Goal: Task Accomplishment & Management: Manage account settings

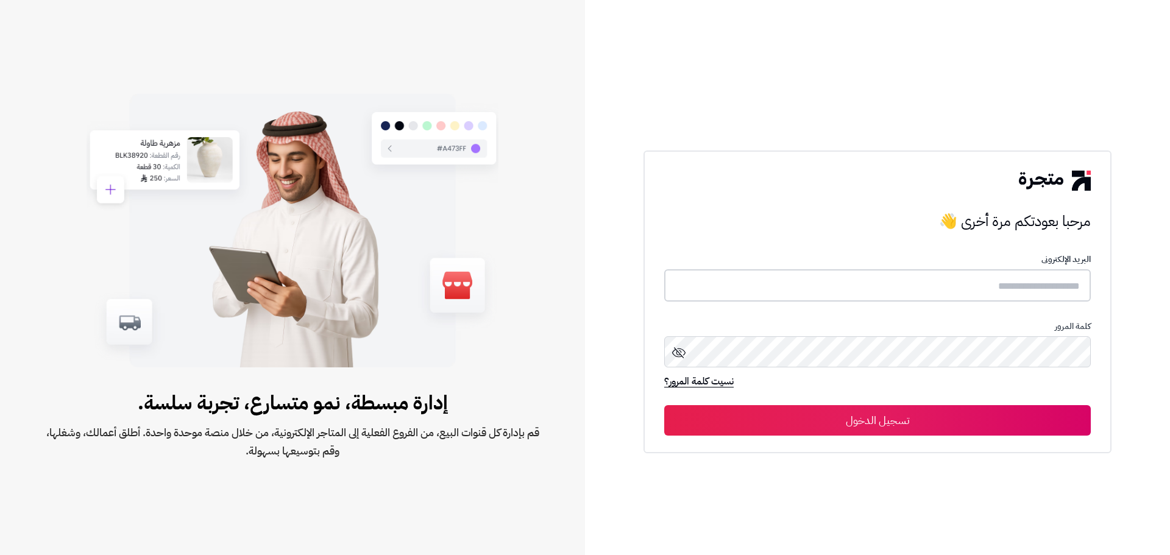
click at [1069, 272] on input "text" at bounding box center [877, 285] width 427 height 32
type input "*"
type input "**********"
click at [957, 422] on button "تسجيل الدخول" at bounding box center [877, 420] width 427 height 30
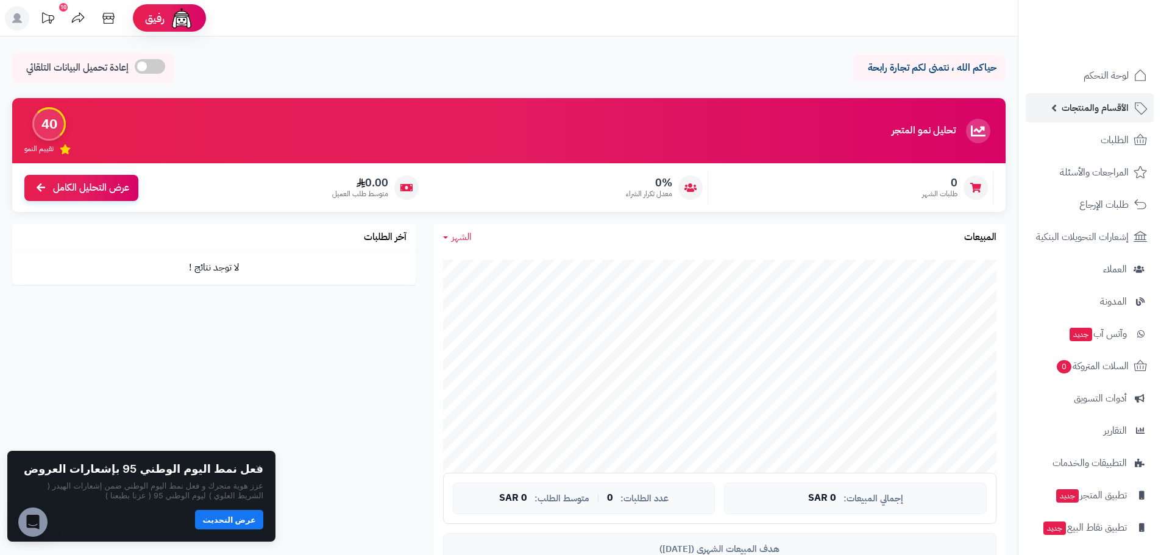
click at [1133, 108] on link "الأقسام والمنتجات" at bounding box center [1090, 107] width 128 height 29
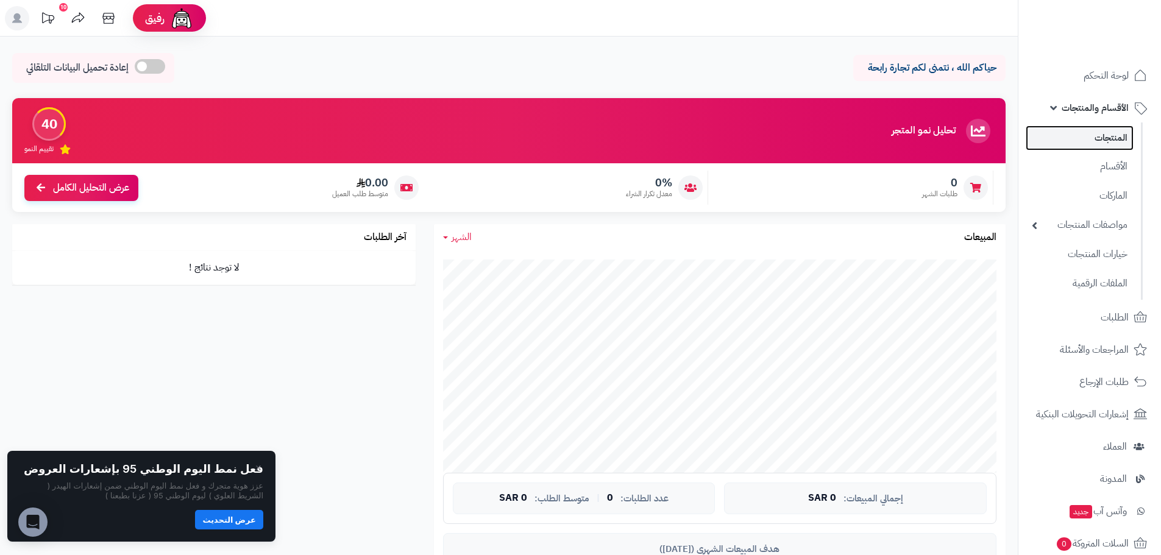
click at [1108, 138] on link "المنتجات" at bounding box center [1080, 138] width 108 height 25
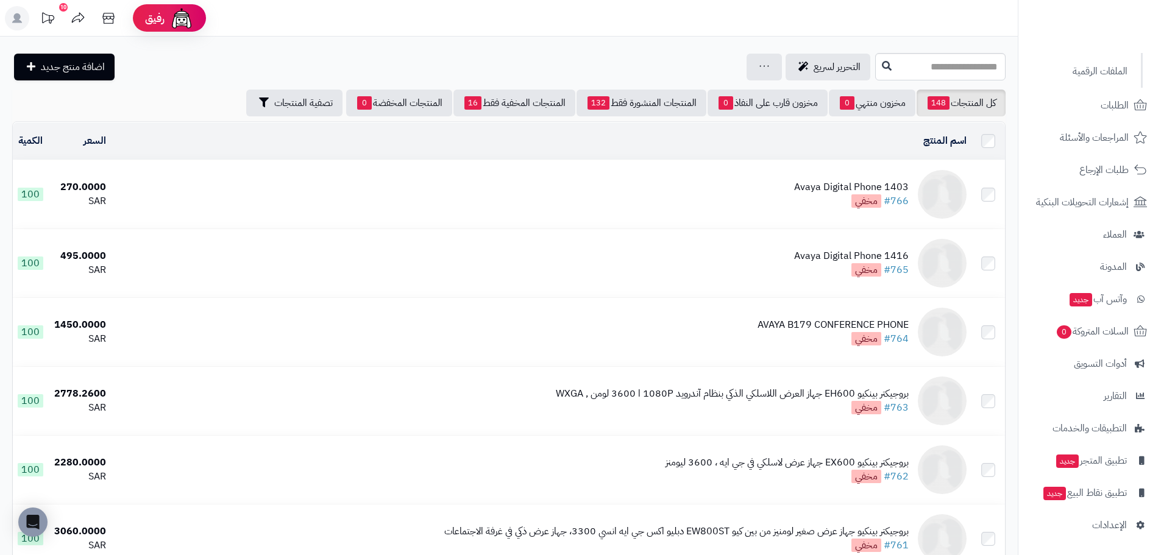
scroll to position [212, 0]
click at [1102, 525] on span "الإعدادات" at bounding box center [1109, 525] width 35 height 17
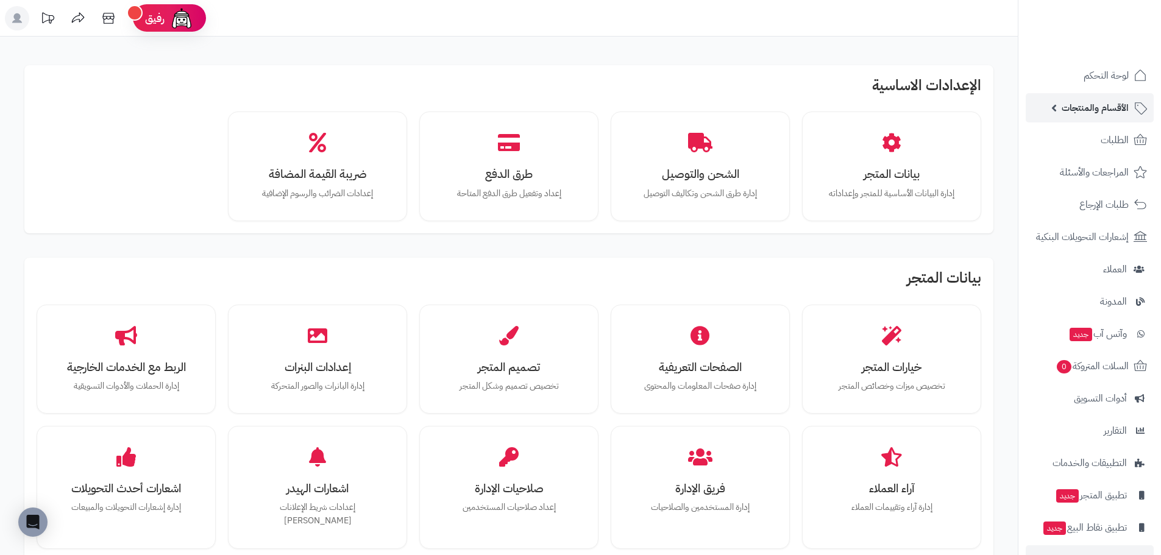
click at [1087, 96] on link "الأقسام والمنتجات" at bounding box center [1090, 107] width 128 height 29
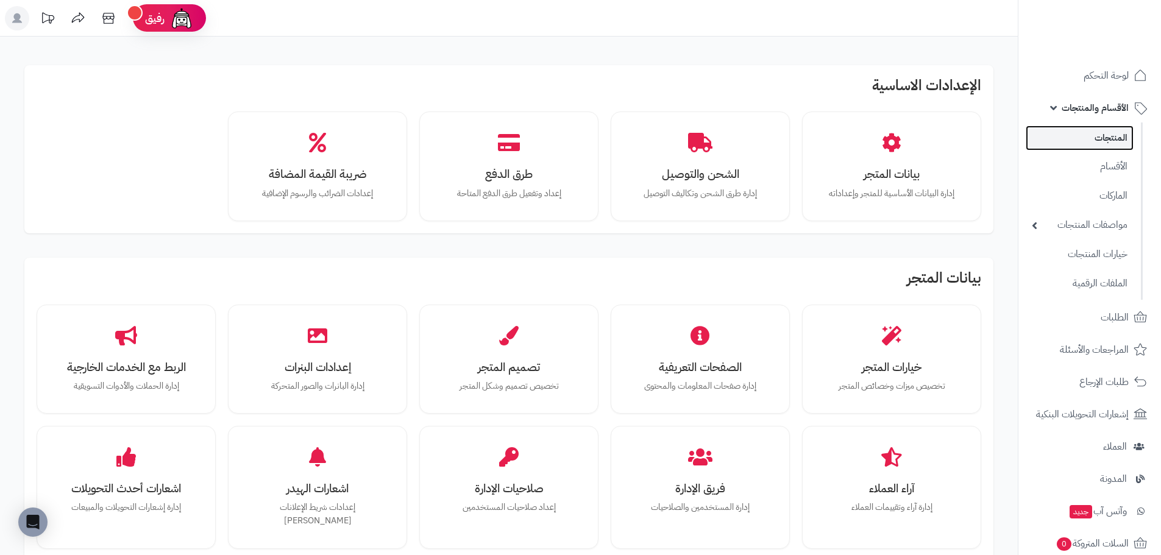
click at [1117, 141] on link "المنتجات" at bounding box center [1080, 138] width 108 height 25
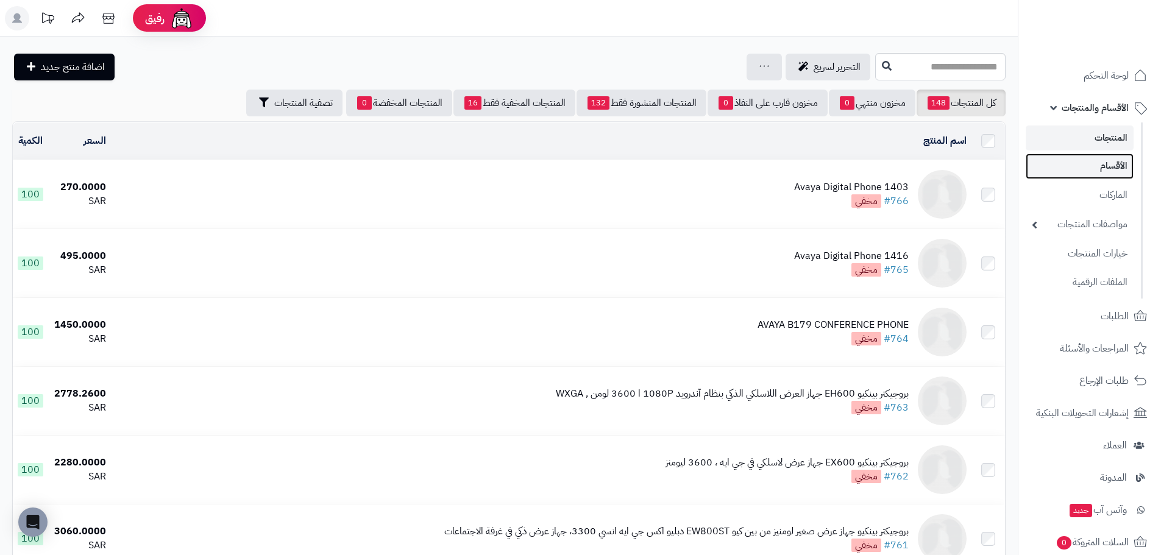
click at [1097, 168] on link "الأقسام" at bounding box center [1080, 166] width 108 height 25
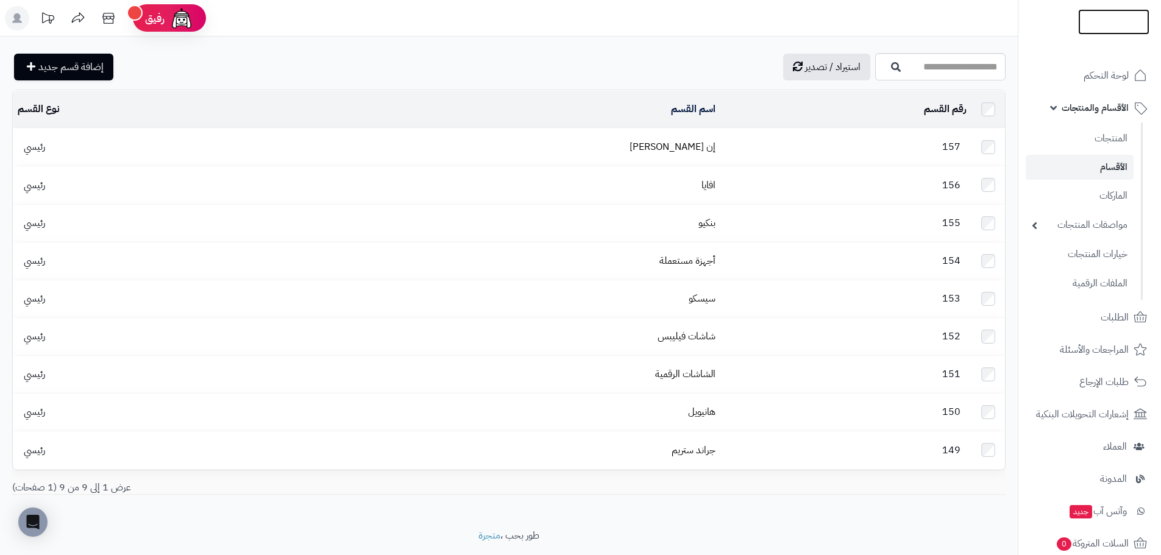
click at [1117, 35] on img at bounding box center [1113, 48] width 71 height 26
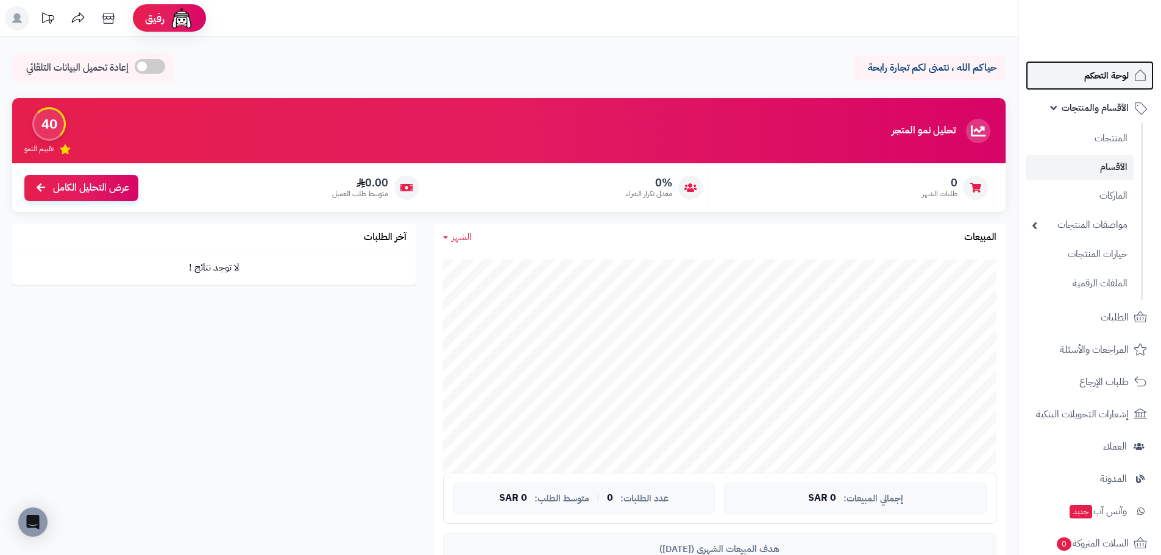
click at [1095, 75] on span "لوحة التحكم" at bounding box center [1107, 75] width 45 height 17
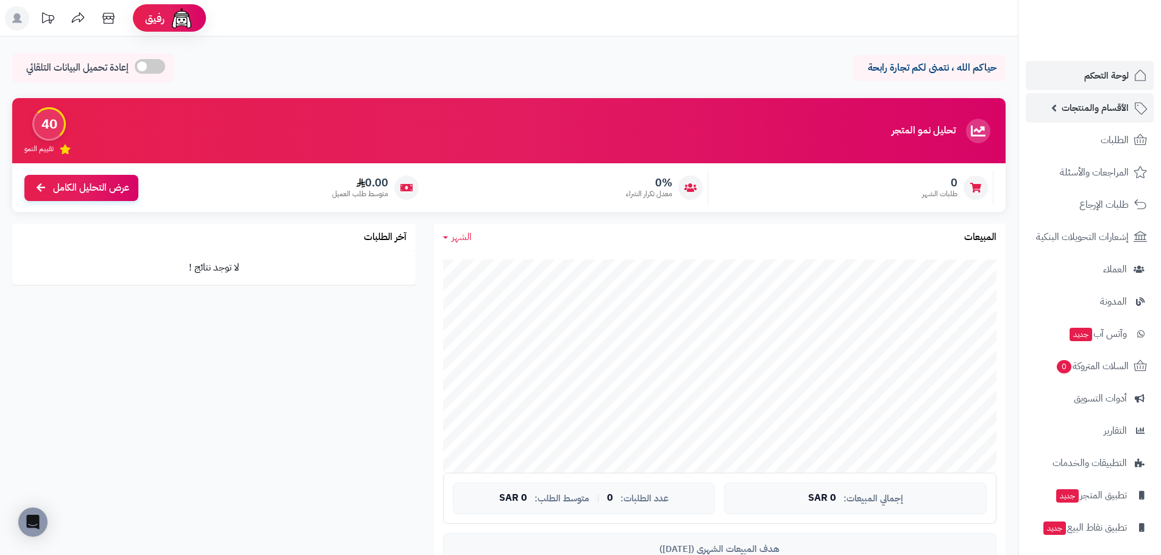
click at [1074, 101] on span "الأقسام والمنتجات" at bounding box center [1095, 107] width 67 height 17
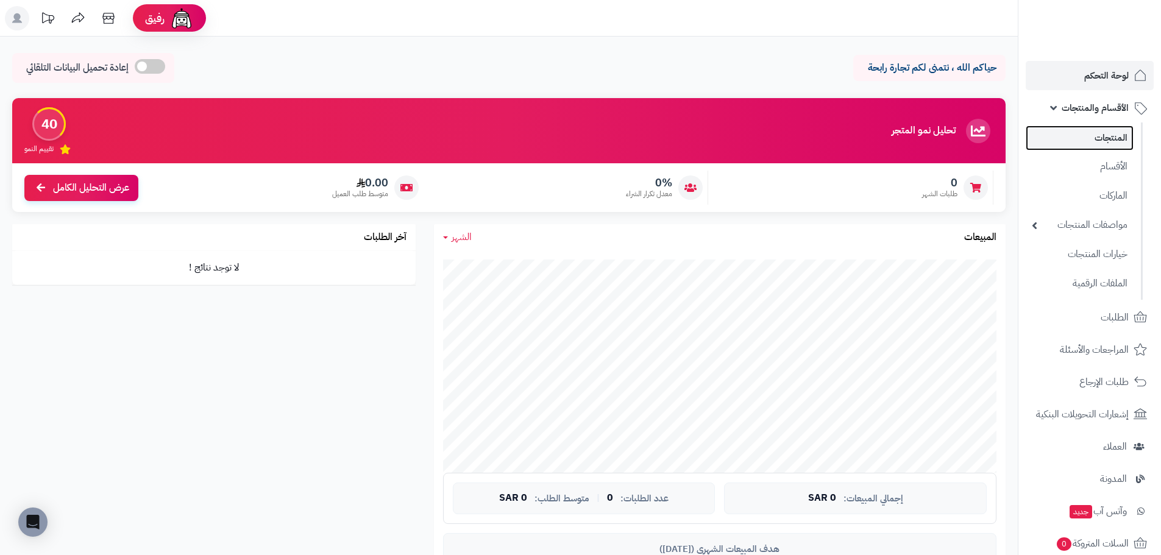
click at [1085, 148] on link "المنتجات" at bounding box center [1080, 138] width 108 height 25
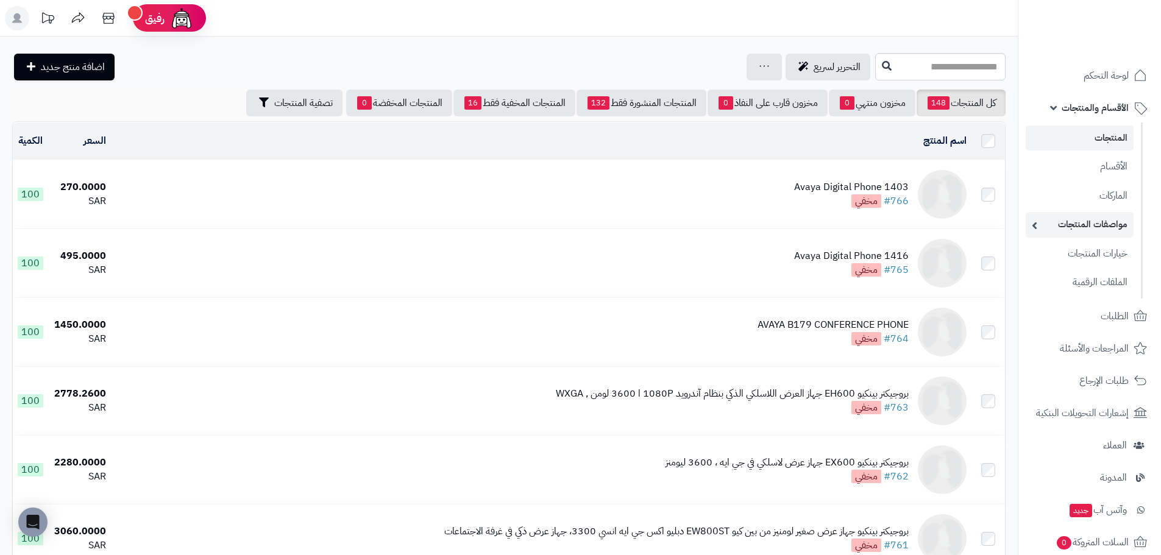
click at [1075, 230] on link "مواصفات المنتجات" at bounding box center [1080, 224] width 108 height 25
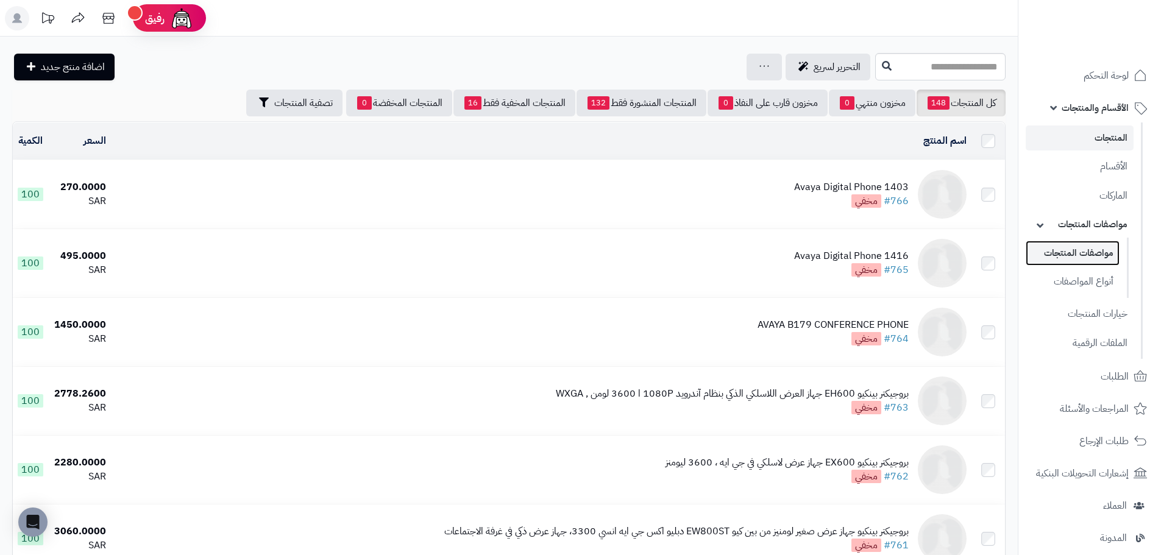
click at [1093, 252] on link "مواصفات المنتجات" at bounding box center [1073, 253] width 94 height 25
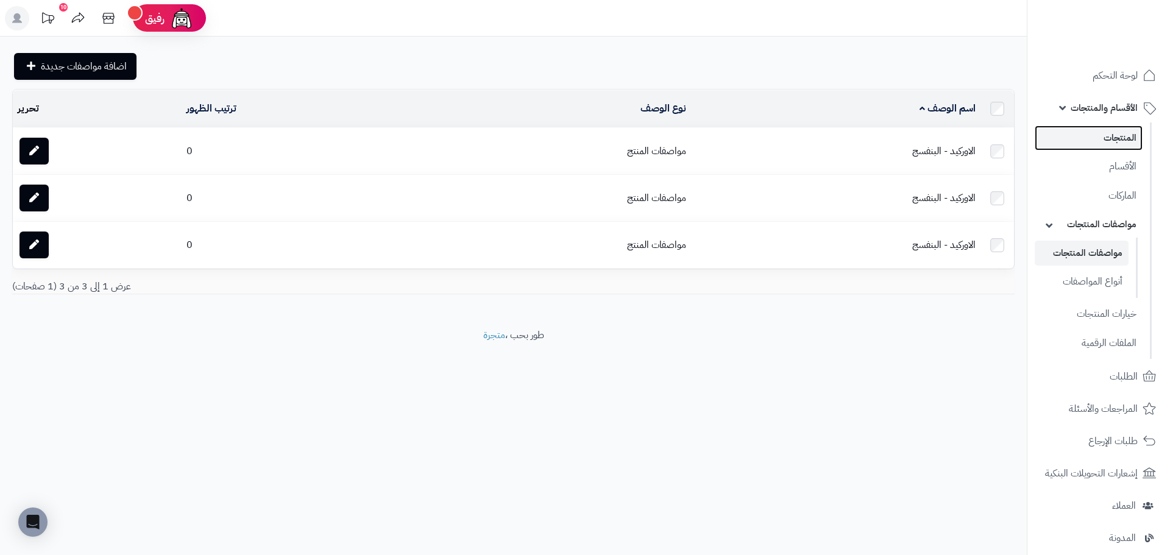
click at [1131, 143] on link "المنتجات" at bounding box center [1089, 138] width 108 height 25
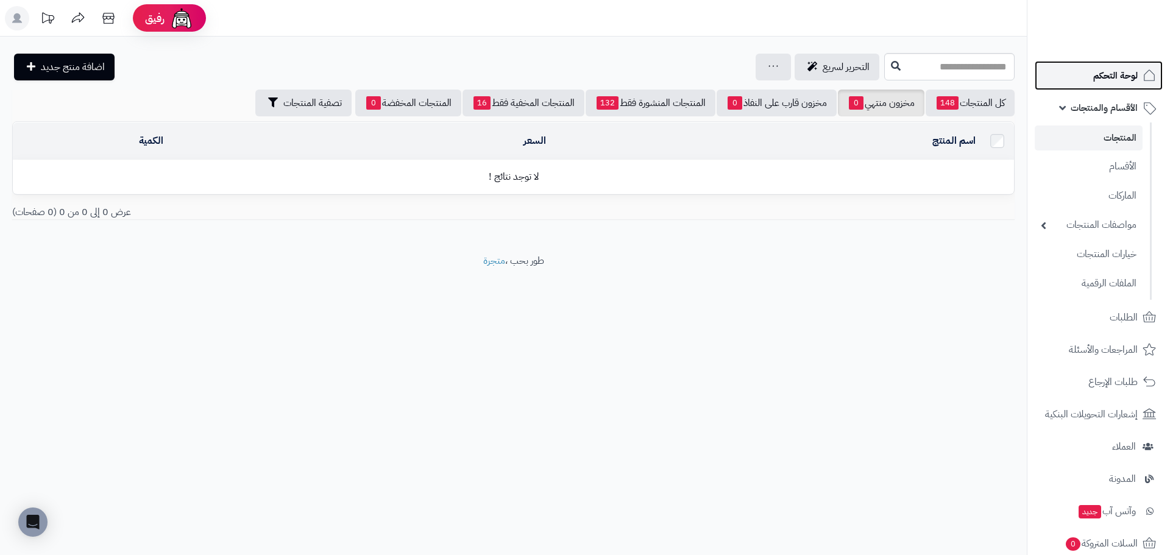
click at [1086, 80] on link "لوحة التحكم" at bounding box center [1099, 75] width 128 height 29
